Goal: Register for event/course

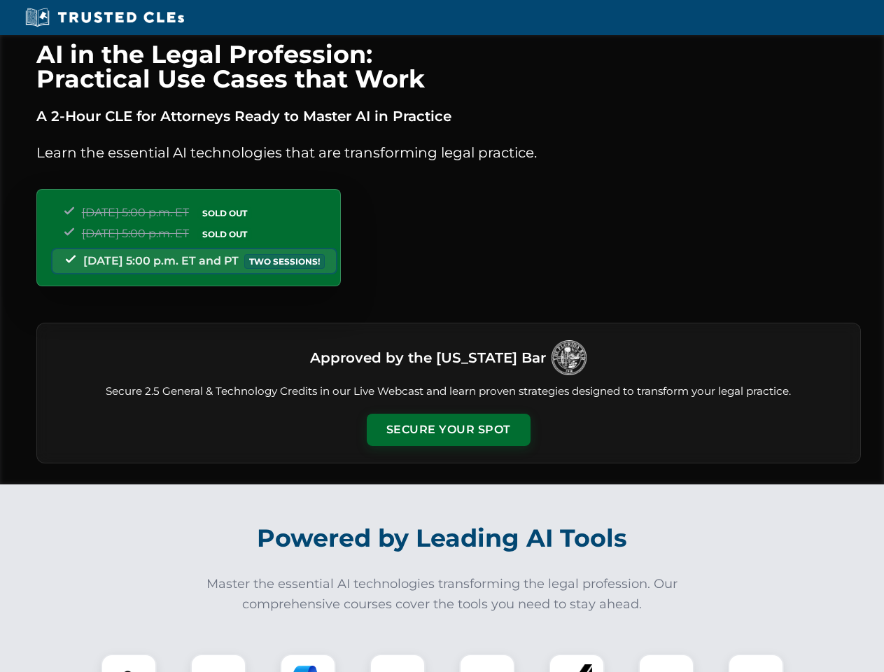
click at [448, 430] on button "Secure Your Spot" at bounding box center [449, 430] width 164 height 32
click at [129, 663] on img at bounding box center [129, 682] width 41 height 41
click at [218, 663] on div at bounding box center [218, 682] width 56 height 56
